Goal: Transaction & Acquisition: Purchase product/service

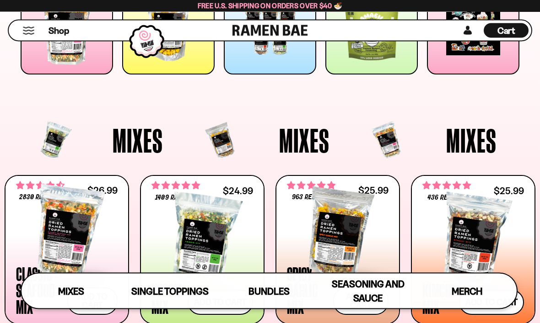
scroll to position [203, 0]
click at [48, 283] on span at bounding box center [67, 280] width 102 height 32
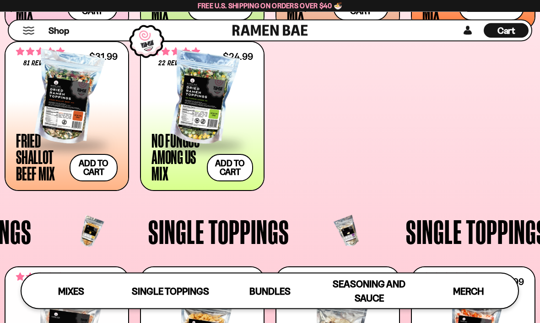
scroll to position [498, 0]
click at [80, 97] on div at bounding box center [67, 98] width 102 height 91
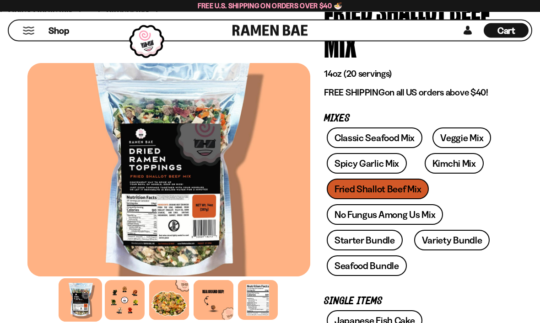
scroll to position [118, 0]
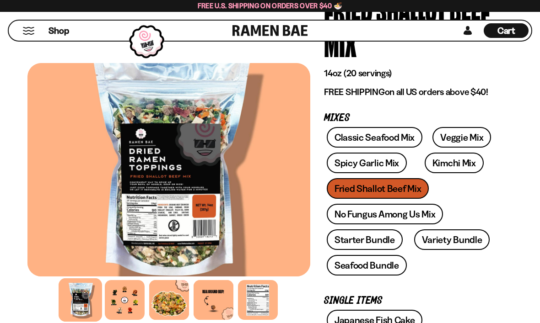
click at [389, 170] on link "Spicy Garlic Mix" at bounding box center [367, 163] width 80 height 21
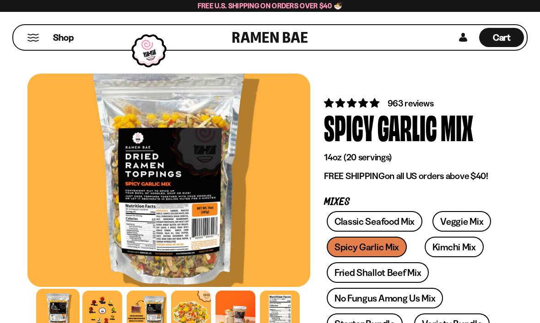
click at [218, 212] on div at bounding box center [168, 181] width 283 height 214
